Goal: Communication & Community: Participate in discussion

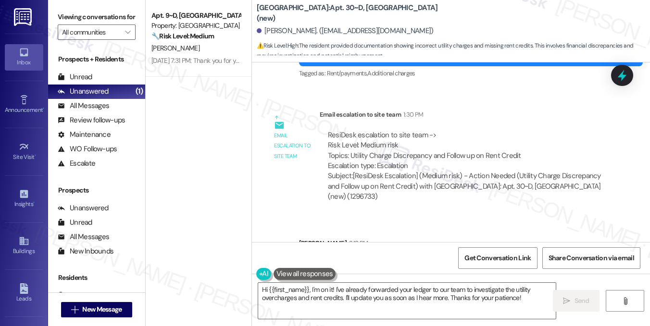
scroll to position [2742, 0]
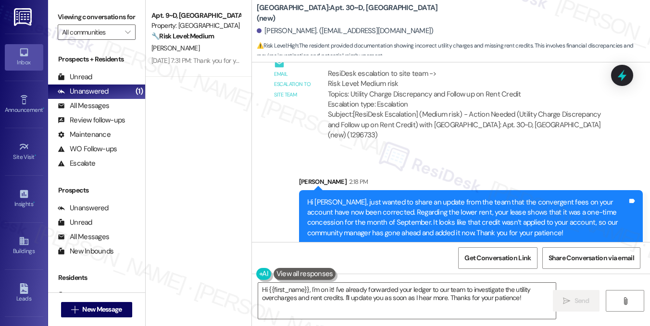
click at [400, 197] on div "Hi [PERSON_NAME], just wanted to share an update from the team that the converg…" at bounding box center [467, 217] width 320 height 41
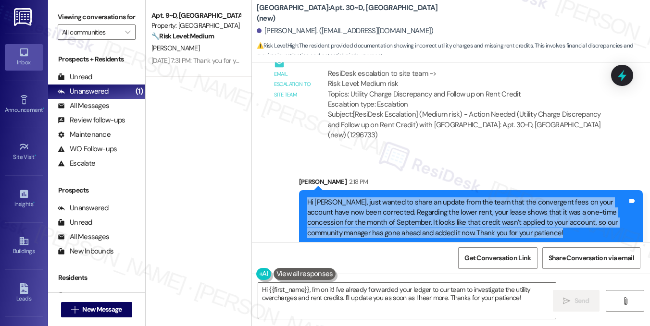
click at [400, 197] on div "Hi [PERSON_NAME], just wanted to share an update from the team that the converg…" at bounding box center [467, 217] width 320 height 41
click at [512, 197] on div "Hi [PERSON_NAME], just wanted to share an update from the team that the converg…" at bounding box center [467, 217] width 320 height 41
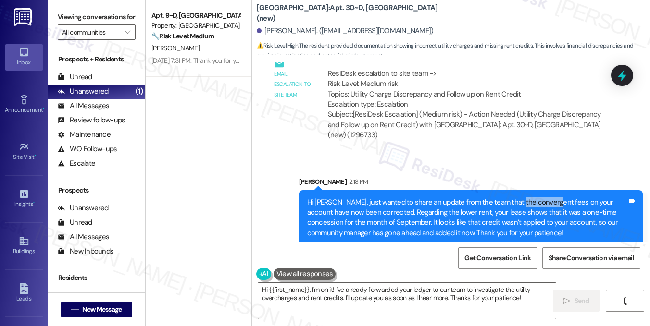
click at [512, 197] on div "Hi [PERSON_NAME], just wanted to share an update from the team that the converg…" at bounding box center [467, 217] width 320 height 41
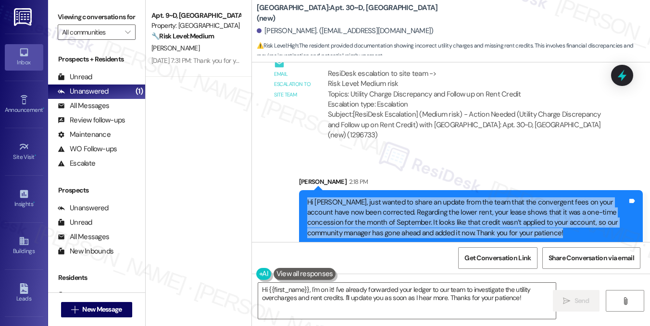
click at [512, 197] on div "Hi [PERSON_NAME], just wanted to share an update from the team that the converg…" at bounding box center [467, 217] width 320 height 41
click at [356, 199] on div "Hi [PERSON_NAME], just wanted to share an update from the team that the converg…" at bounding box center [467, 217] width 320 height 41
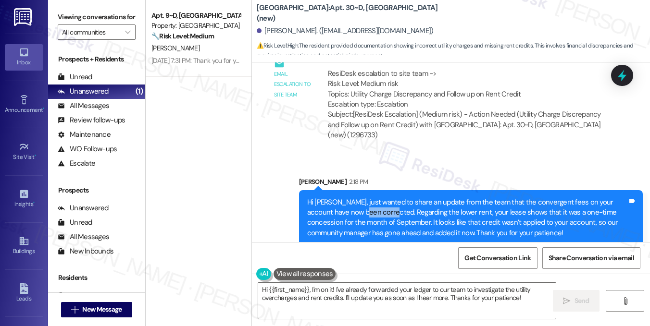
click at [356, 199] on div "Hi [PERSON_NAME], just wanted to share an update from the team that the converg…" at bounding box center [467, 217] width 320 height 41
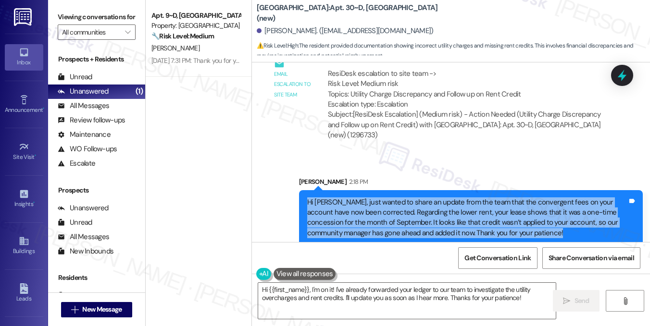
click at [356, 199] on div "Hi [PERSON_NAME], just wanted to share an update from the team that the converg…" at bounding box center [467, 217] width 320 height 41
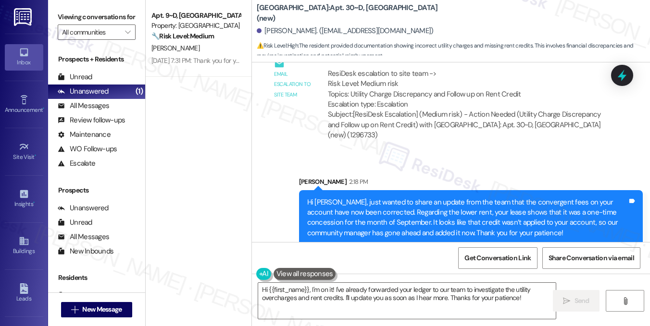
click at [455, 177] on div "[PERSON_NAME] 2:18 PM" at bounding box center [470, 183] width 343 height 13
click at [448, 198] on div "Hi [PERSON_NAME], just wanted to share an update from the team that the converg…" at bounding box center [467, 217] width 320 height 41
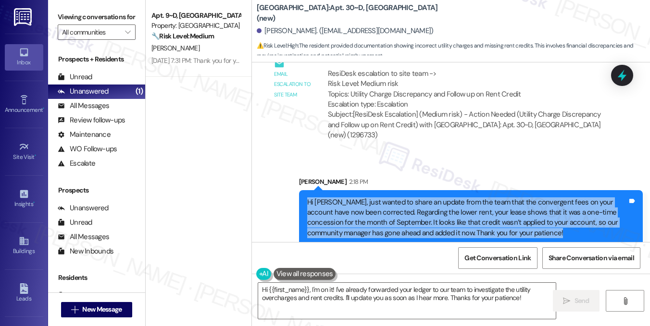
click at [448, 198] on div "Hi [PERSON_NAME], just wanted to share an update from the team that the converg…" at bounding box center [467, 217] width 320 height 41
click at [417, 197] on div "Hi [PERSON_NAME], just wanted to share an update from the team that the converg…" at bounding box center [467, 217] width 320 height 41
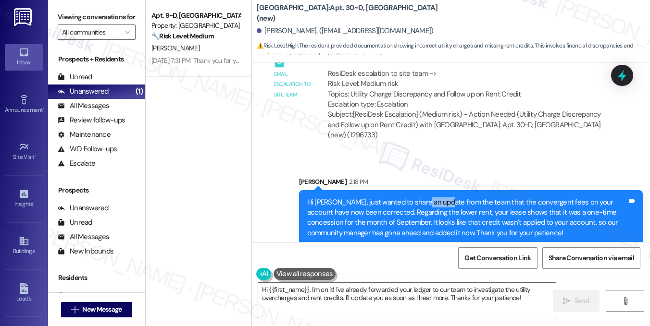
click at [417, 197] on div "Hi [PERSON_NAME], just wanted to share an update from the team that the converg…" at bounding box center [467, 217] width 320 height 41
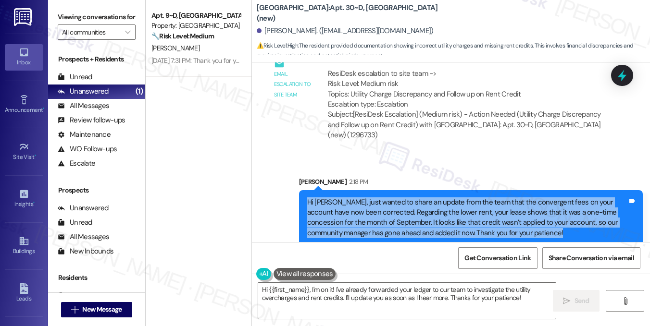
click at [417, 197] on div "Hi [PERSON_NAME], just wanted to share an update from the team that the converg…" at bounding box center [467, 217] width 320 height 41
click at [532, 197] on div "Hi [PERSON_NAME], just wanted to share an update from the team that the converg…" at bounding box center [467, 217] width 320 height 41
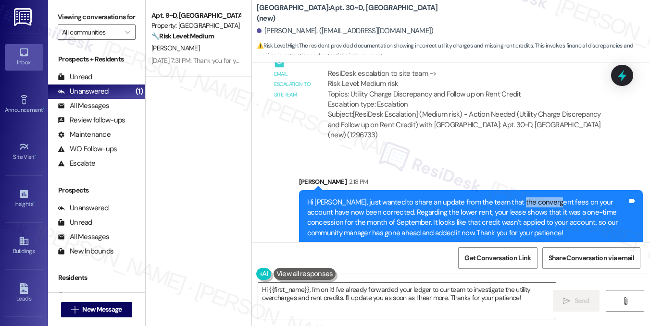
click at [532, 197] on div "Hi [PERSON_NAME], just wanted to share an update from the team that the converg…" at bounding box center [467, 217] width 320 height 41
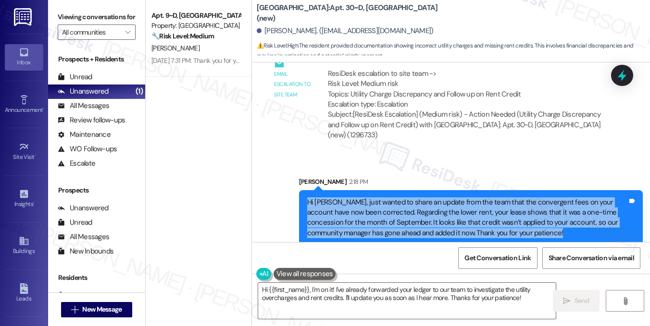
click at [532, 197] on div "Hi [PERSON_NAME], just wanted to share an update from the team that the converg…" at bounding box center [467, 217] width 320 height 41
click at [507, 207] on div "Hi [PERSON_NAME], just wanted to share an update from the team that the converg…" at bounding box center [467, 217] width 320 height 41
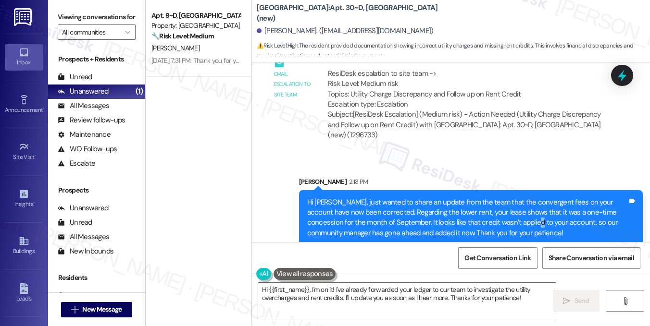
click at [507, 207] on div "Hi [PERSON_NAME], just wanted to share an update from the team that the converg…" at bounding box center [467, 217] width 320 height 41
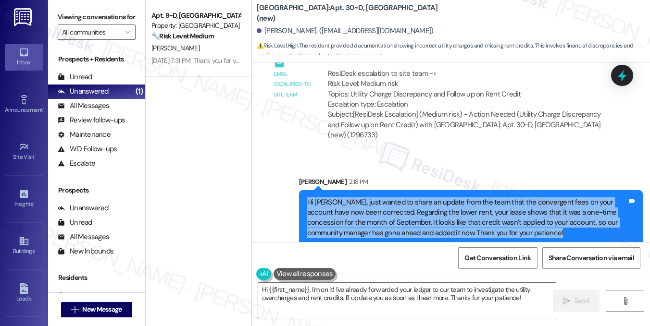
click at [507, 207] on div "Hi [PERSON_NAME], just wanted to share an update from the team that the converg…" at bounding box center [467, 217] width 320 height 41
click at [521, 202] on div "Hi [PERSON_NAME], just wanted to share an update from the team that the converg…" at bounding box center [467, 217] width 320 height 41
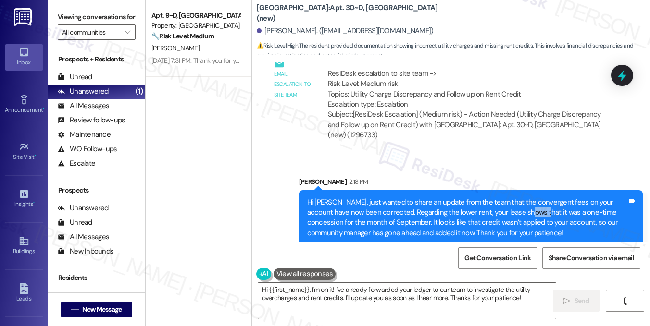
click at [521, 202] on div "Hi [PERSON_NAME], just wanted to share an update from the team that the converg…" at bounding box center [467, 217] width 320 height 41
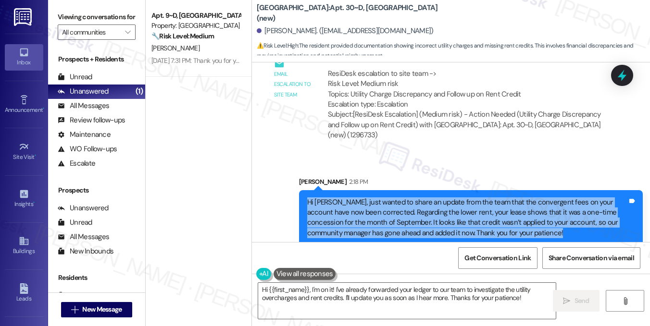
click at [521, 202] on div "Hi [PERSON_NAME], just wanted to share an update from the team that the converg…" at bounding box center [467, 217] width 320 height 41
click at [402, 217] on div "Hi [PERSON_NAME], just wanted to share an update from the team that the converg…" at bounding box center [467, 217] width 320 height 41
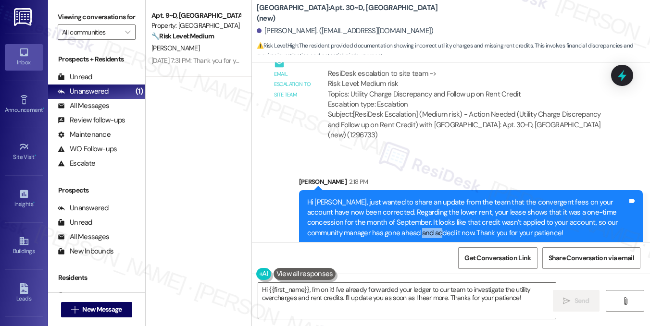
click at [402, 217] on div "Hi [PERSON_NAME], just wanted to share an update from the team that the converg…" at bounding box center [467, 217] width 320 height 41
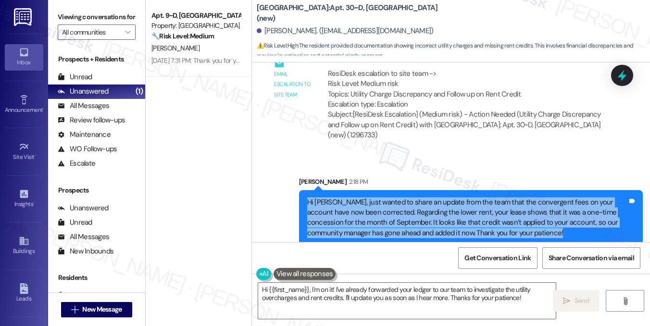
click at [402, 217] on div "Hi [PERSON_NAME], just wanted to share an update from the team that the converg…" at bounding box center [467, 217] width 320 height 41
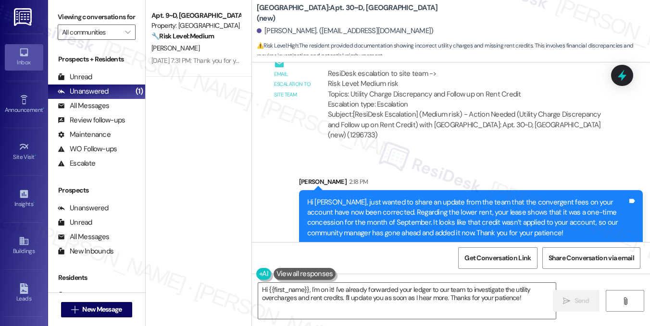
click at [523, 92] on div "ResiDesk escalation to site team -> Risk Level: Medium risk Topics: Utility Cha…" at bounding box center [465, 89] width 274 height 41
